Goal: Task Accomplishment & Management: Use online tool/utility

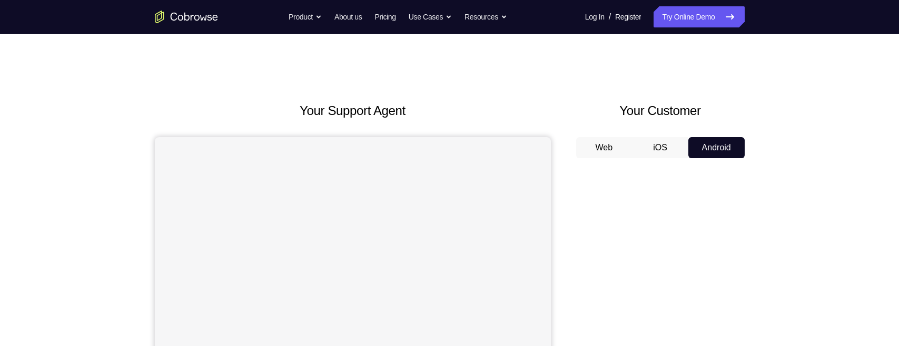
click at [594, 138] on button "Web" at bounding box center [604, 147] width 56 height 21
click at [652, 150] on button "iOS" at bounding box center [660, 147] width 56 height 21
click at [697, 140] on button "Android" at bounding box center [717, 147] width 56 height 21
click at [639, 142] on button "iOS" at bounding box center [660, 147] width 56 height 21
click at [608, 152] on button "Web" at bounding box center [604, 147] width 56 height 21
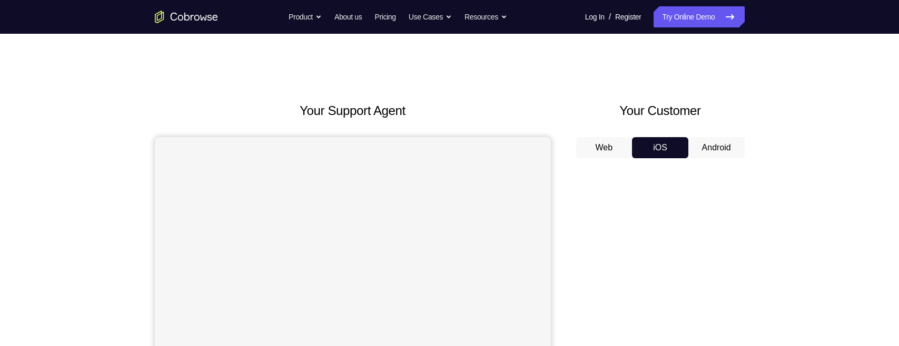
click at [685, 138] on button "iOS" at bounding box center [660, 147] width 56 height 21
click at [708, 155] on button "Android" at bounding box center [717, 147] width 56 height 21
click at [718, 140] on button "Android" at bounding box center [717, 147] width 56 height 21
click at [606, 149] on button "Web" at bounding box center [604, 147] width 56 height 21
click at [668, 138] on button "iOS" at bounding box center [660, 147] width 56 height 21
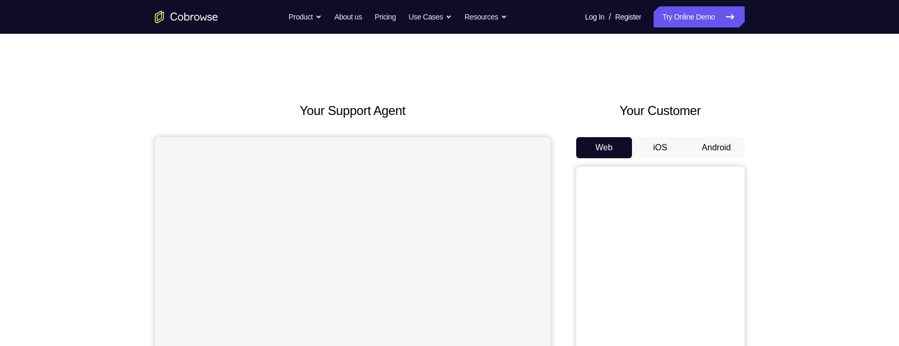
click at [659, 140] on button "iOS" at bounding box center [660, 147] width 56 height 21
click at [709, 138] on button "Android" at bounding box center [717, 147] width 56 height 21
click at [606, 143] on button "Web" at bounding box center [604, 147] width 56 height 21
click at [664, 142] on button "iOS" at bounding box center [660, 147] width 56 height 21
click at [718, 151] on button "Android" at bounding box center [717, 147] width 56 height 21
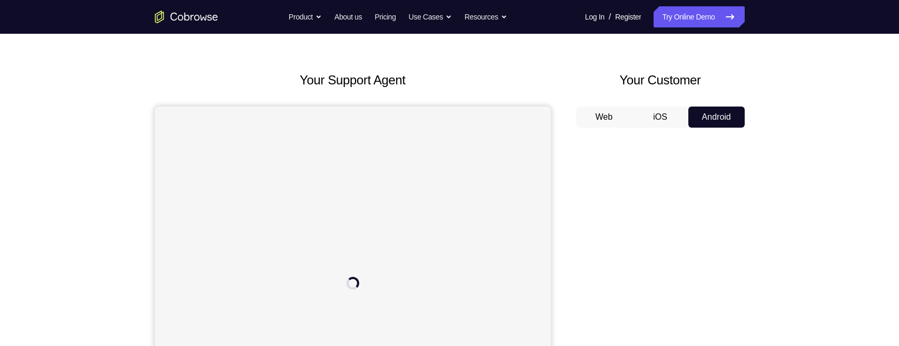
scroll to position [70, 0]
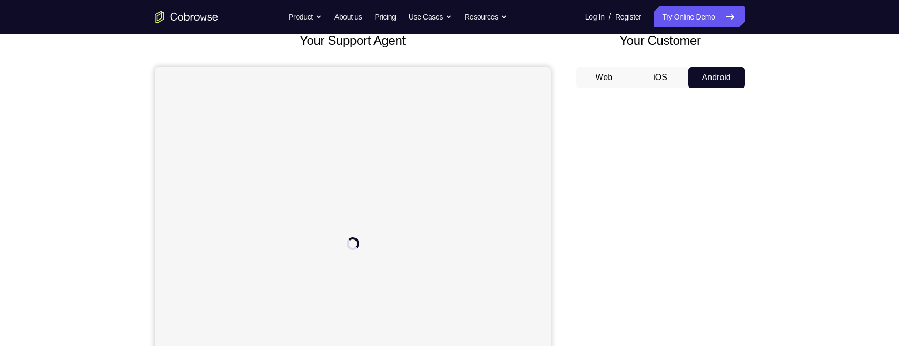
click at [793, 206] on div "Your Support Agent Your Customer Web iOS Android Next Steps We’d be happy to gi…" at bounding box center [449, 311] width 899 height 695
click at [803, 251] on div "Your Support Agent Your Customer Web iOS Android Next Steps We’d be happy to gi…" at bounding box center [449, 311] width 899 height 695
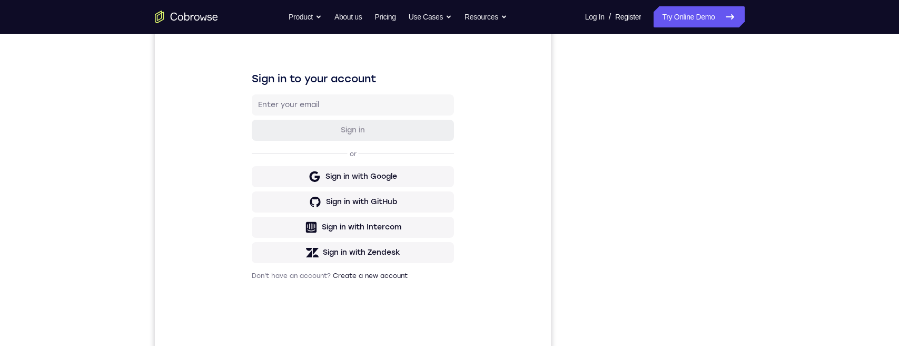
scroll to position [105, 0]
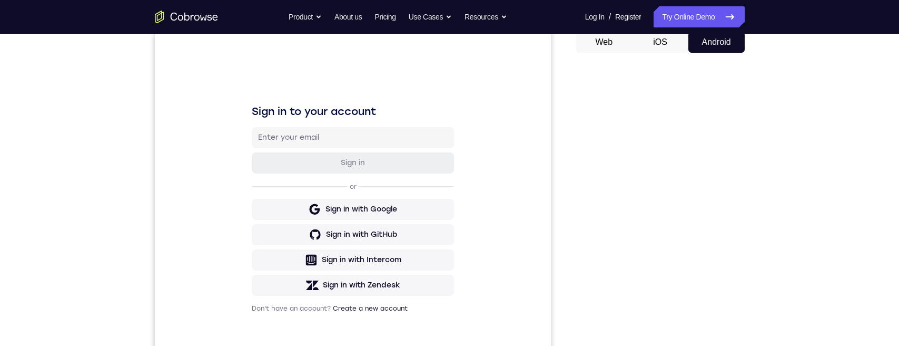
click at [763, 92] on div "Your Support Agent Your Customer Web iOS Android Next Steps We’d be happy to gi…" at bounding box center [450, 275] width 674 height 695
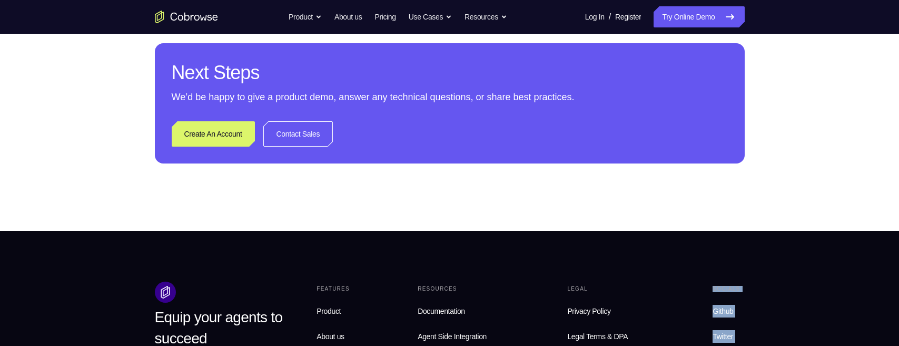
scroll to position [796, 0]
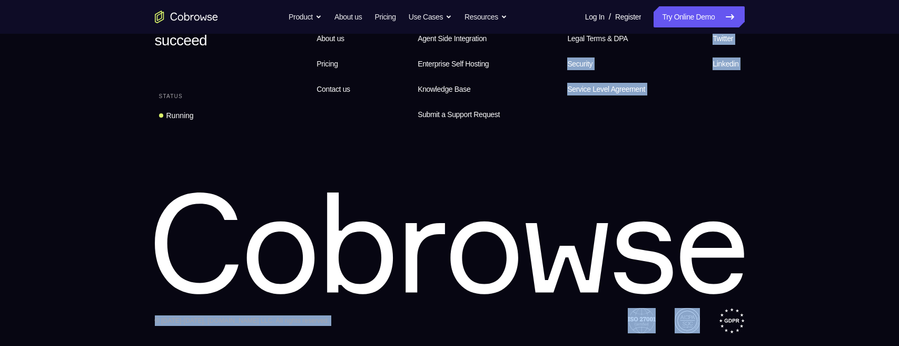
drag, startPoint x: 580, startPoint y: 110, endPoint x: 748, endPoint y: 358, distance: 299.0
click at [595, 276] on icon at bounding box center [567, 257] width 83 height 69
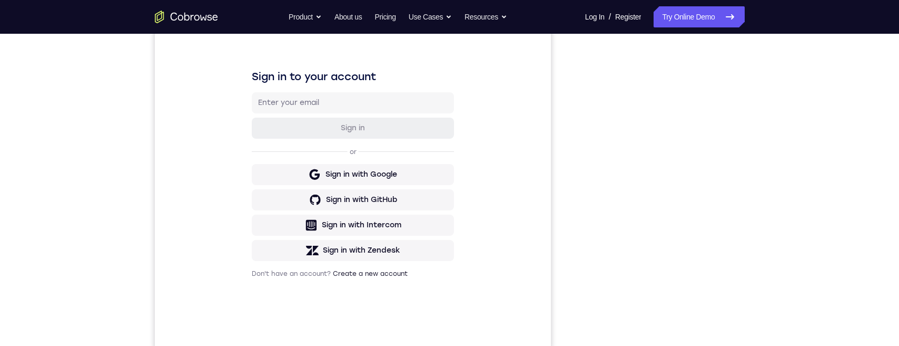
scroll to position [148, 0]
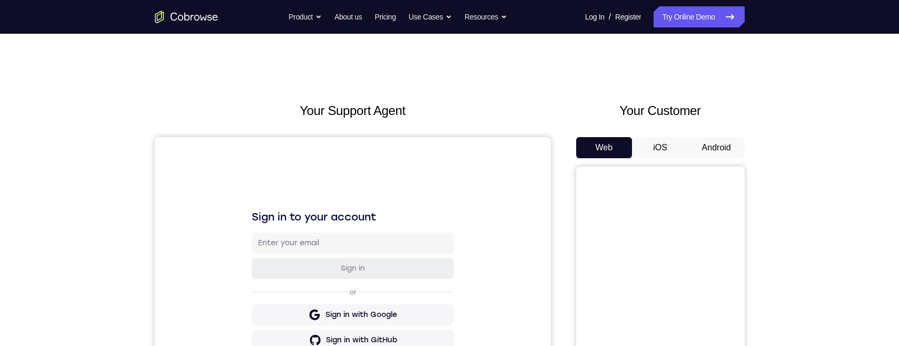
click at [719, 145] on button "Android" at bounding box center [717, 147] width 56 height 21
